Goal: Task Accomplishment & Management: Manage account settings

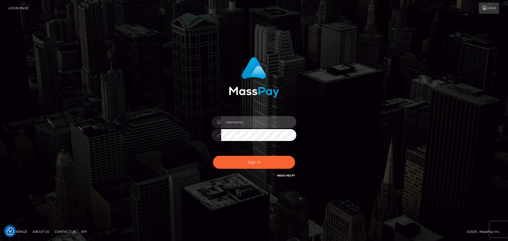
type input "Bedis"
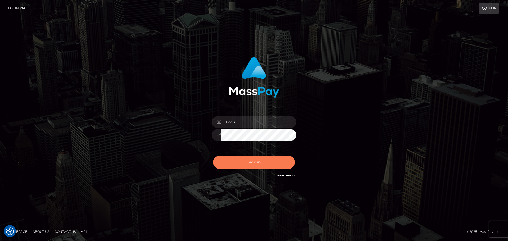
click at [266, 157] on button "Sign in" at bounding box center [254, 162] width 82 height 13
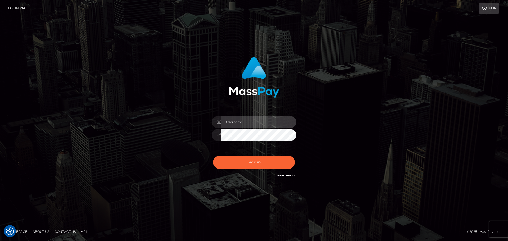
type input "Bedis"
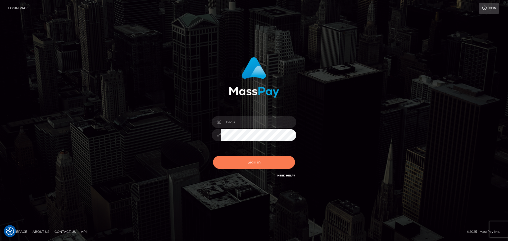
click at [266, 157] on button "Sign in" at bounding box center [254, 162] width 82 height 13
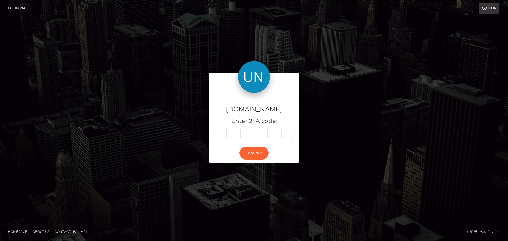
type input "6"
type input "0"
type input "8"
type input "1"
type input "7"
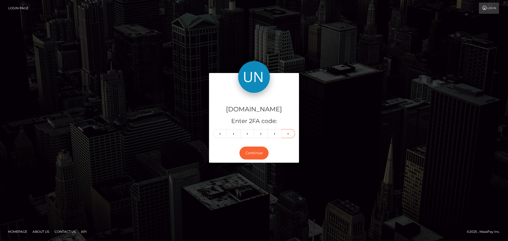
type input "2"
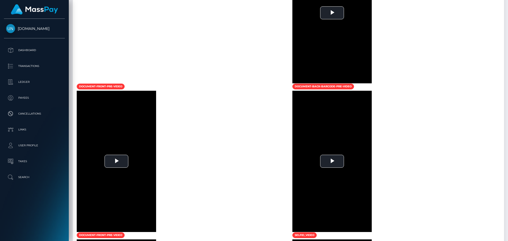
scroll to position [197, 0]
